Goal: Find contact information: Find contact information

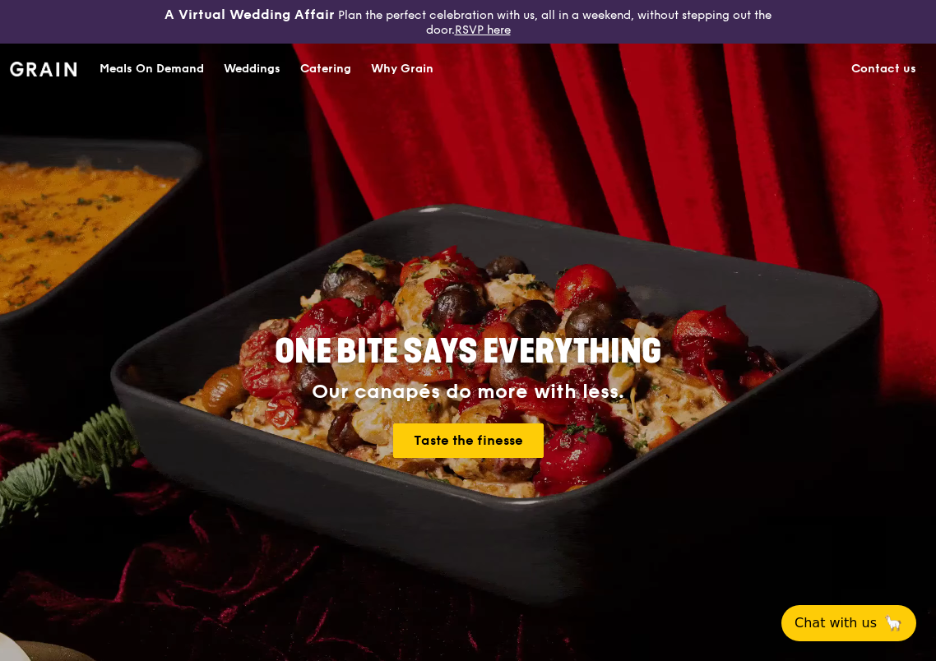
click at [882, 66] on link "Contact us" at bounding box center [884, 68] width 85 height 49
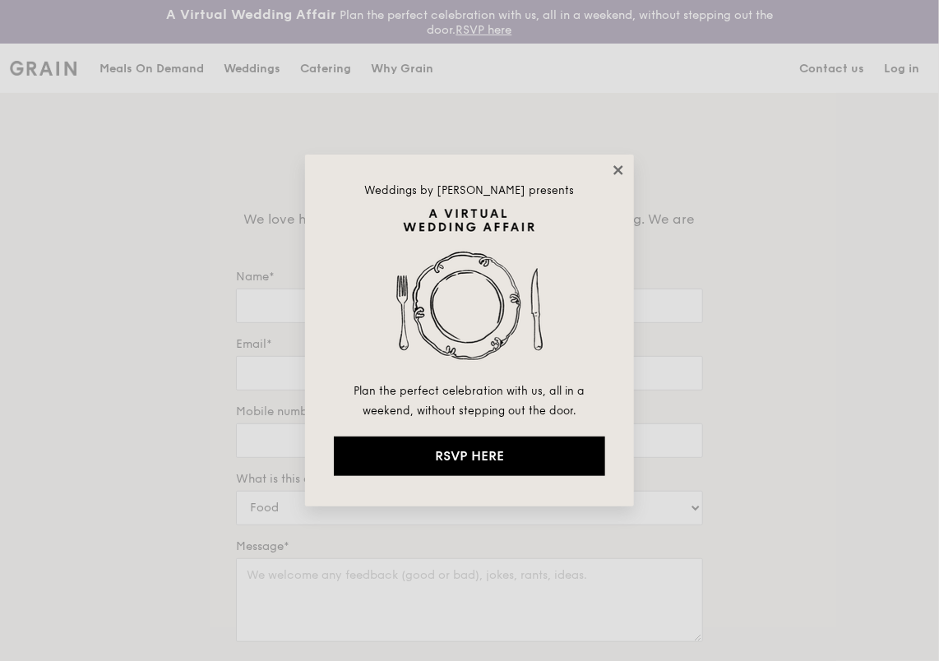
click at [618, 174] on icon at bounding box center [618, 170] width 15 height 15
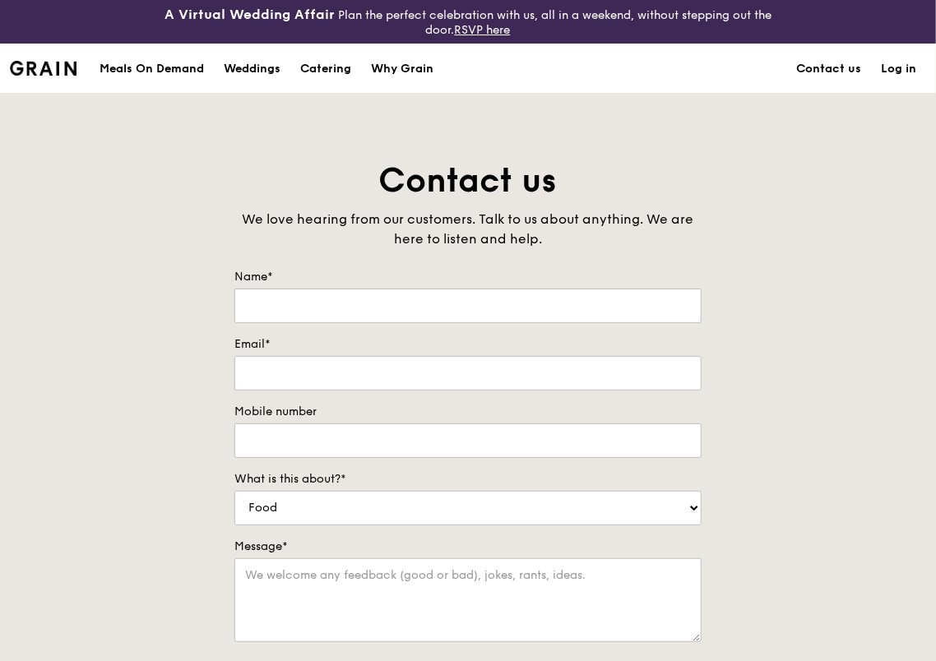
scroll to position [247, 0]
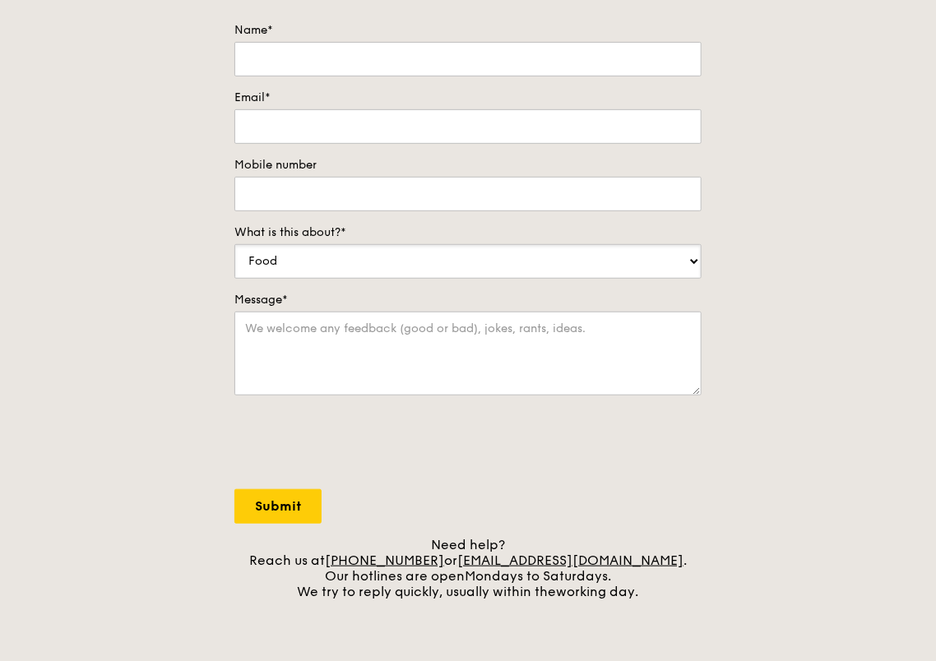
click at [556, 262] on select "Food Service Billing/Payment Catering Others" at bounding box center [467, 261] width 467 height 35
click at [597, 556] on link "[EMAIL_ADDRESS][DOMAIN_NAME]" at bounding box center [570, 561] width 226 height 16
